Goal: Information Seeking & Learning: Learn about a topic

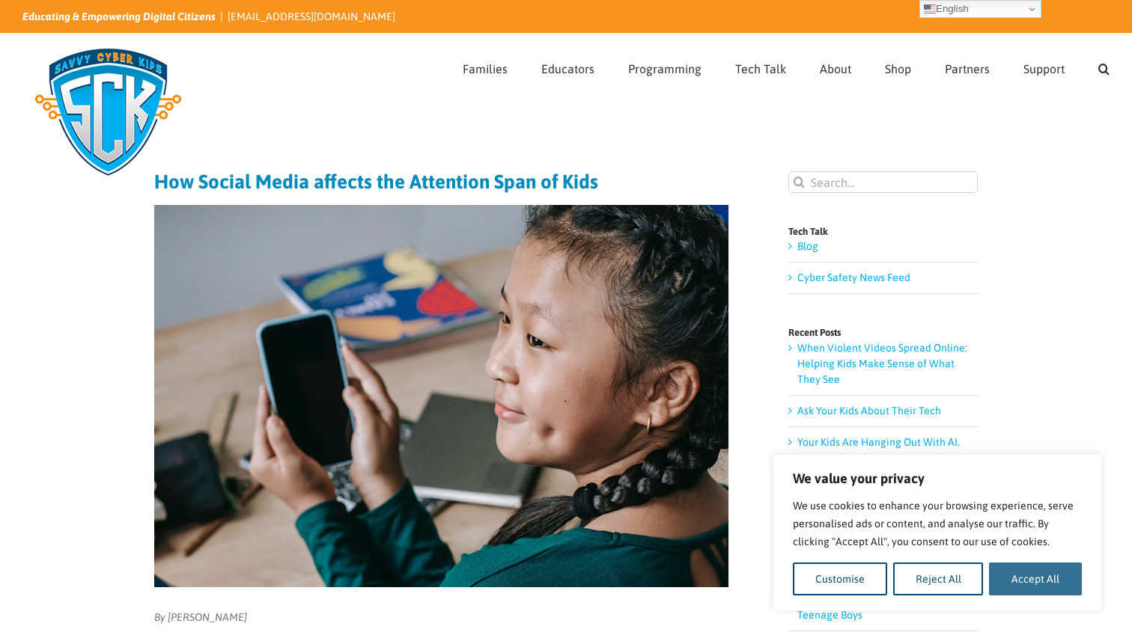
click at [1052, 571] on button "Accept All" at bounding box center [1035, 579] width 93 height 33
checkbox input "true"
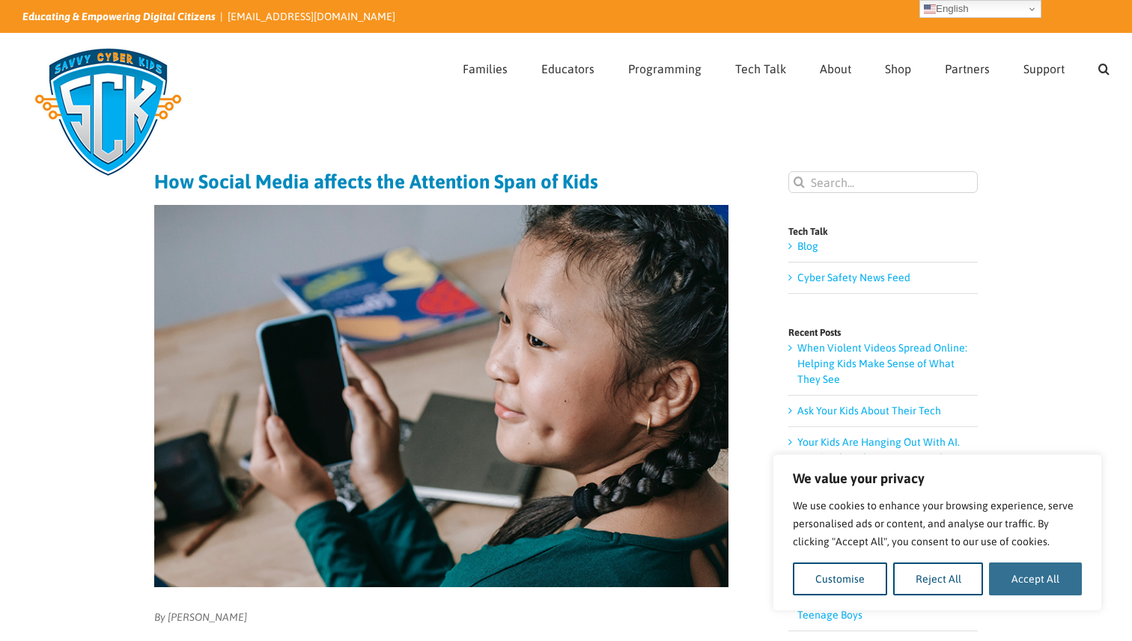
checkbox input "true"
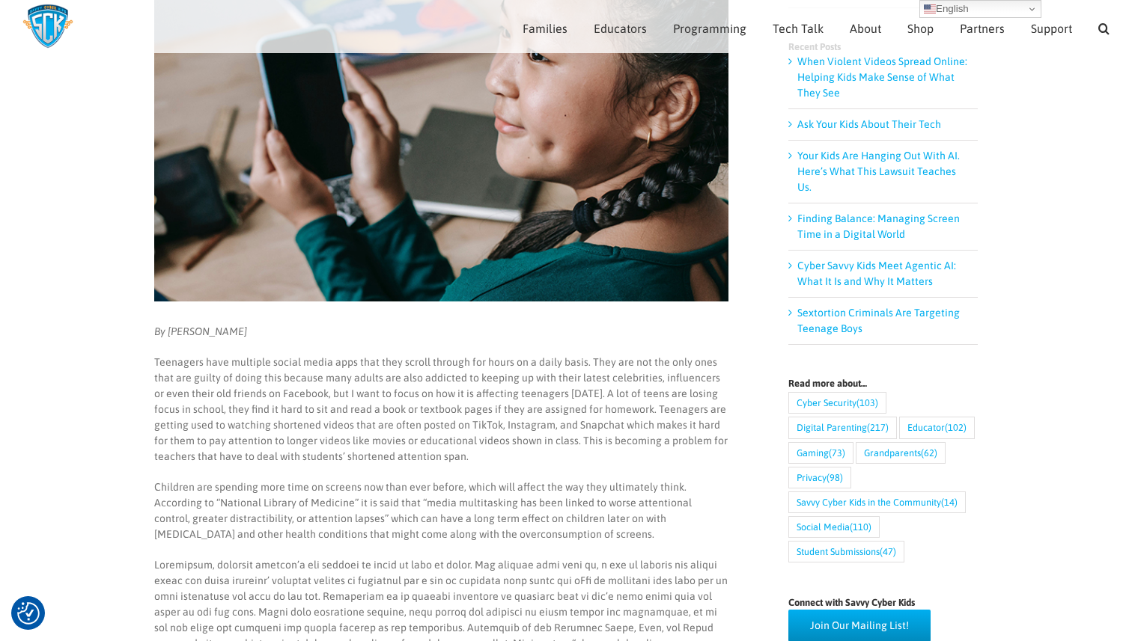
scroll to position [270, 0]
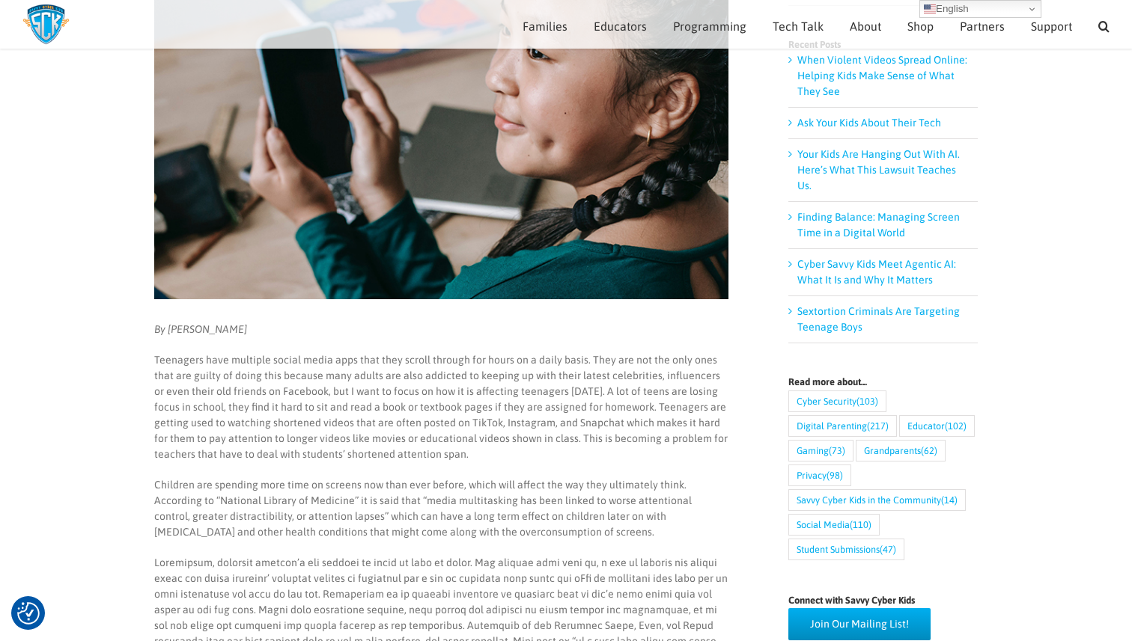
click at [629, 406] on p "Teenagers have multiple social media apps that they scroll through for hours on…" at bounding box center [441, 408] width 574 height 110
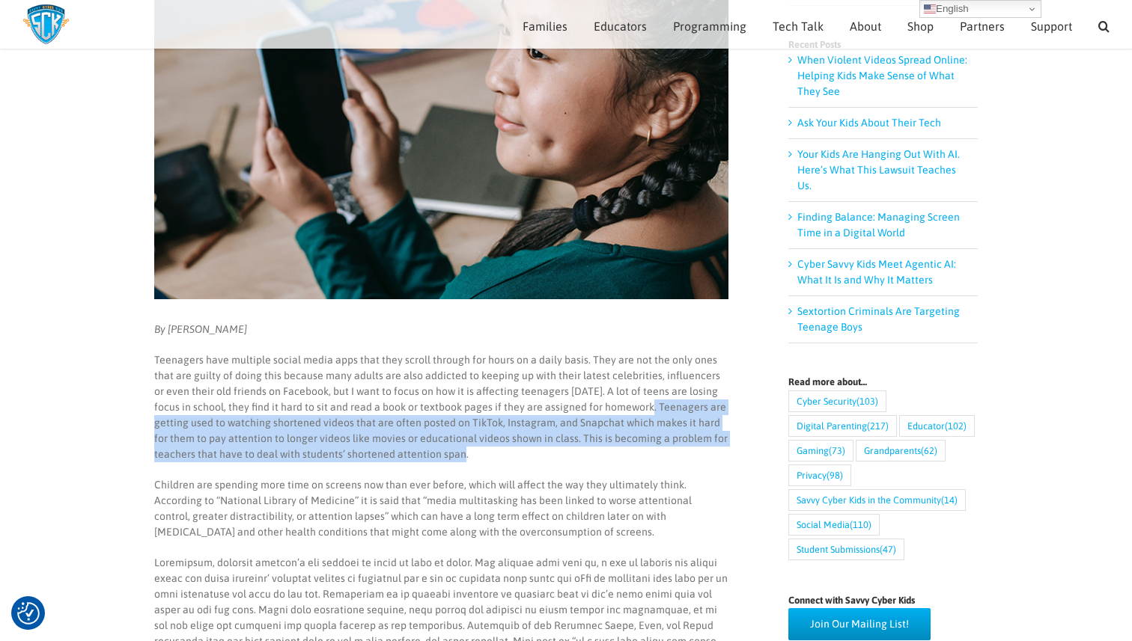
drag, startPoint x: 622, startPoint y: 403, endPoint x: 527, endPoint y: 449, distance: 105.5
click at [528, 450] on p "Teenagers have multiple social media apps that they scroll through for hours on…" at bounding box center [441, 408] width 574 height 110
copy p "Teenagers are getting used to watching shortened videos that are often posted o…"
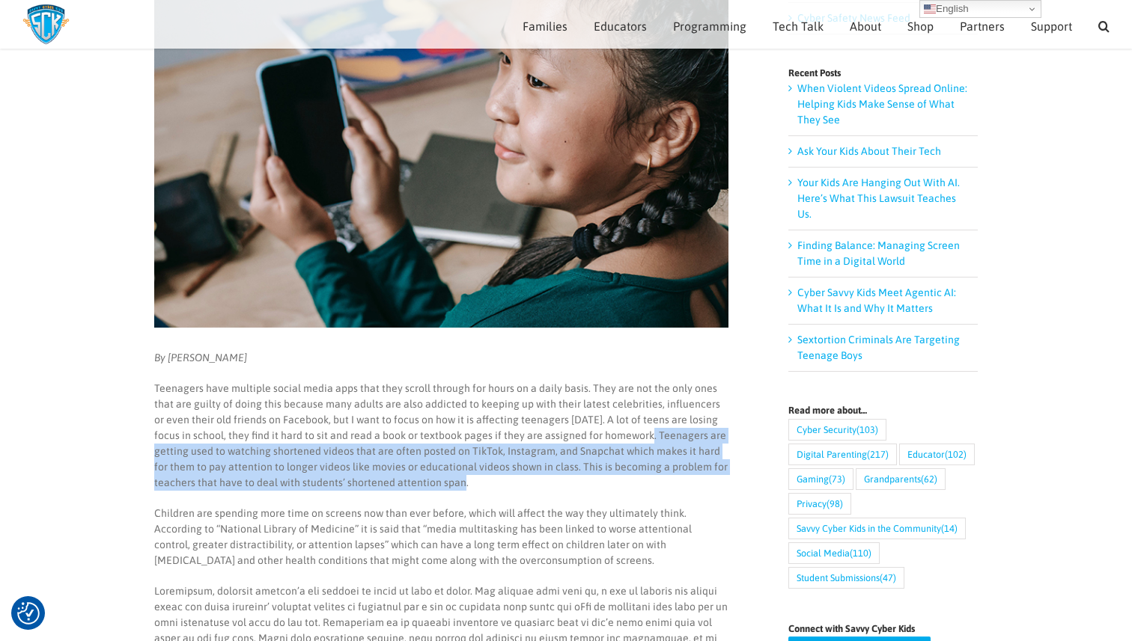
scroll to position [155, 0]
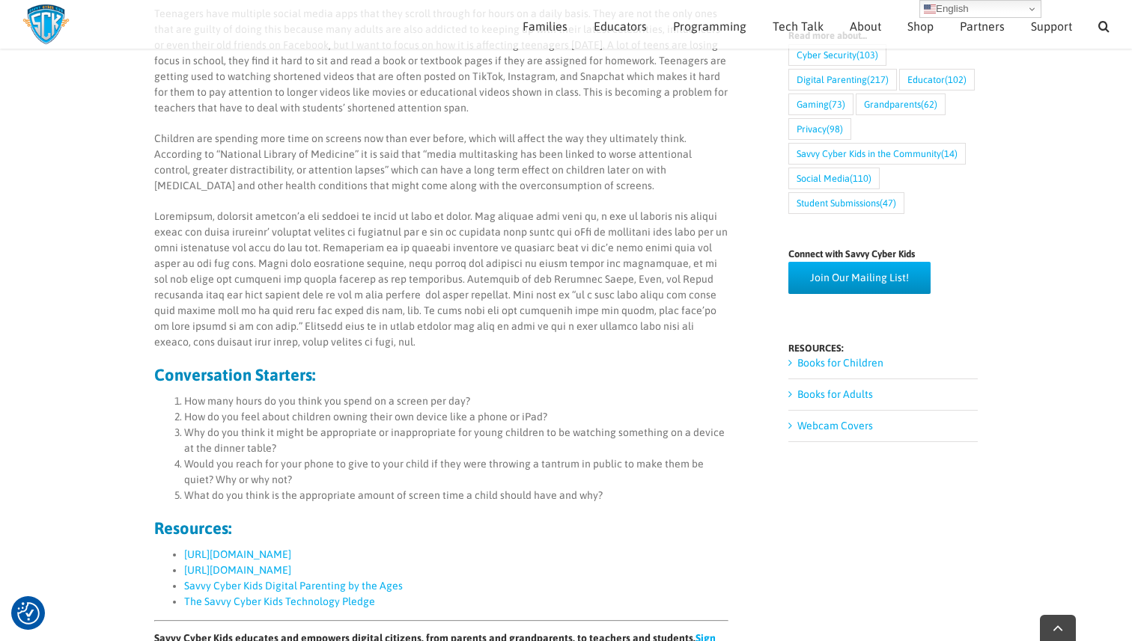
scroll to position [716, 0]
